Goal: Check status: Check status

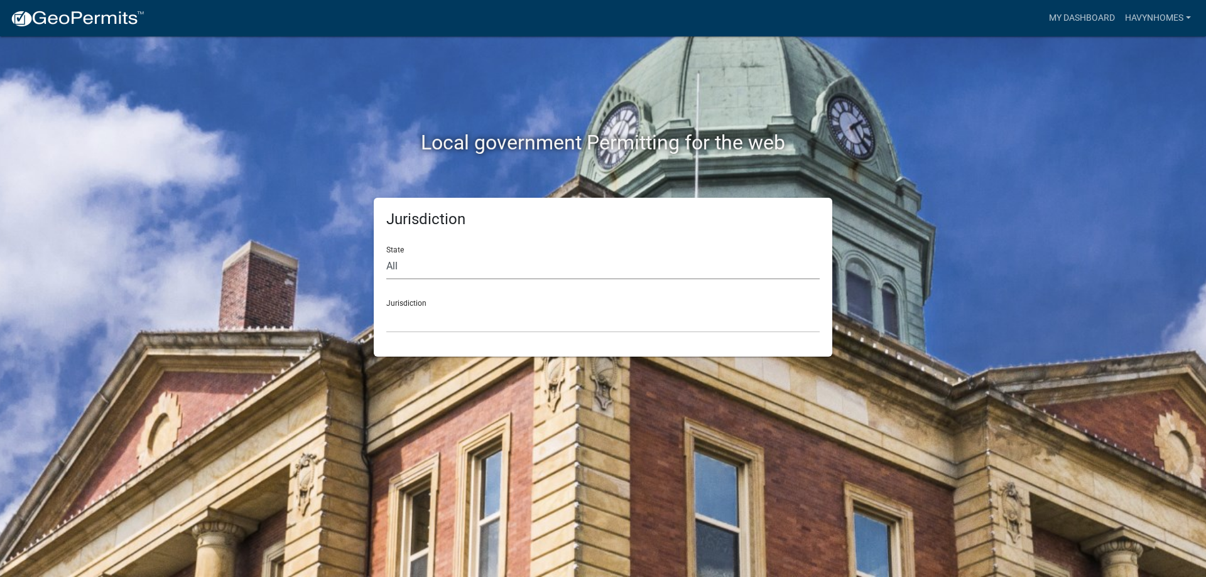
click at [551, 259] on select "All [US_STATE] [US_STATE] [US_STATE] [US_STATE] [US_STATE] [US_STATE] [US_STATE…" at bounding box center [602, 267] width 433 height 26
select select "[US_STATE]"
click at [386, 254] on select "All [US_STATE] [US_STATE] [US_STATE] [US_STATE] [US_STATE] [US_STATE] [US_STATE…" at bounding box center [602, 267] width 433 height 26
click at [494, 318] on select "City of [GEOGRAPHIC_DATA], [US_STATE] City of [GEOGRAPHIC_DATA], [US_STATE] Cit…" at bounding box center [602, 320] width 433 height 26
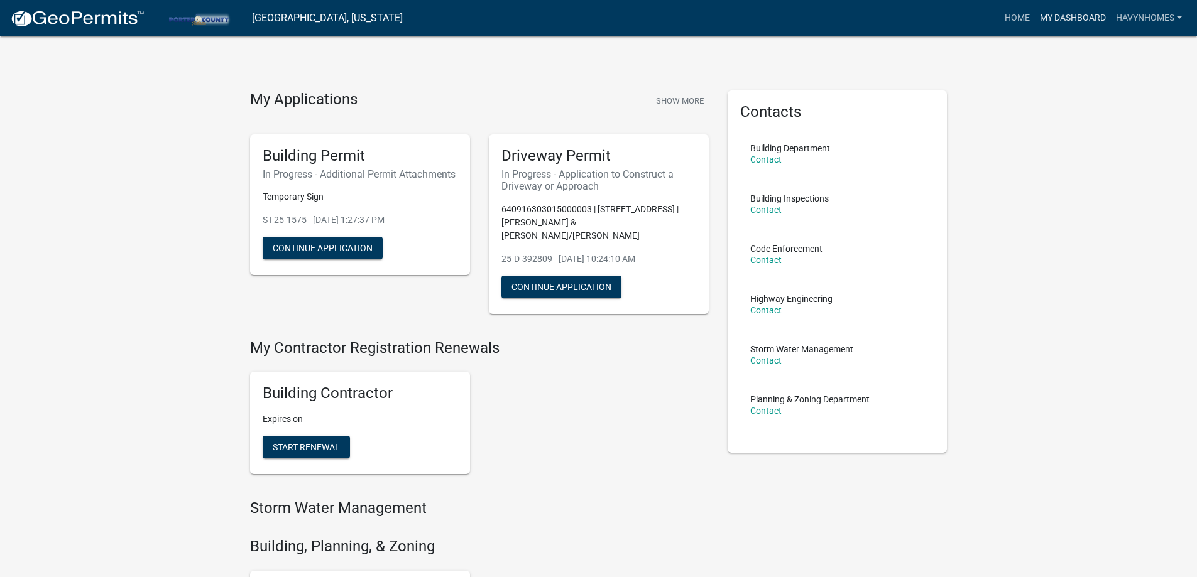
click at [1066, 20] on link "My Dashboard" at bounding box center [1072, 18] width 76 height 24
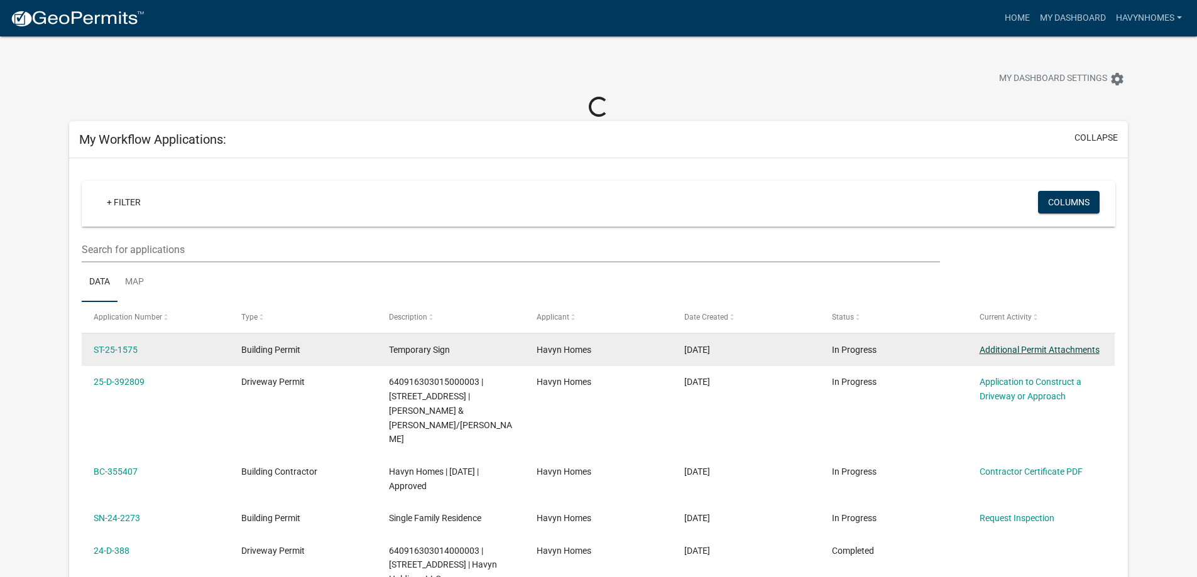
click at [1007, 351] on link "Additional Permit Attachments" at bounding box center [1039, 350] width 120 height 10
